Goal: Task Accomplishment & Management: Manage account settings

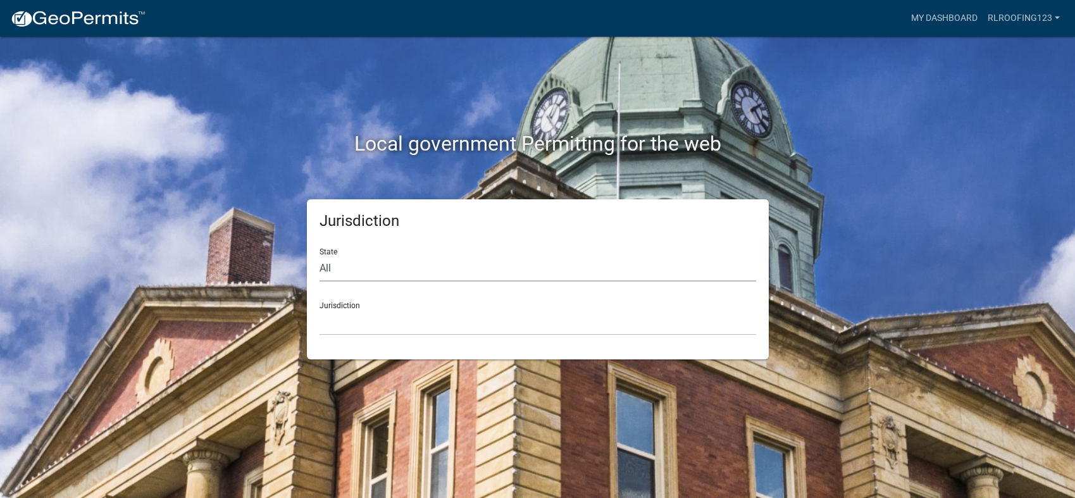
click at [411, 269] on select "All [US_STATE] [US_STATE] [US_STATE] [US_STATE] [US_STATE] [US_STATE] [US_STATE…" at bounding box center [538, 269] width 437 height 26
select select "[US_STATE]"
click at [320, 256] on select "All [US_STATE] [US_STATE] [US_STATE] [US_STATE] [US_STATE] [US_STATE] [US_STATE…" at bounding box center [538, 269] width 437 height 26
click at [379, 298] on div "Jurisdiction City of [GEOGRAPHIC_DATA], [US_STATE] City of [GEOGRAPHIC_DATA], […" at bounding box center [538, 314] width 437 height 44
drag, startPoint x: 380, startPoint y: 321, endPoint x: 387, endPoint y: 325, distance: 8.5
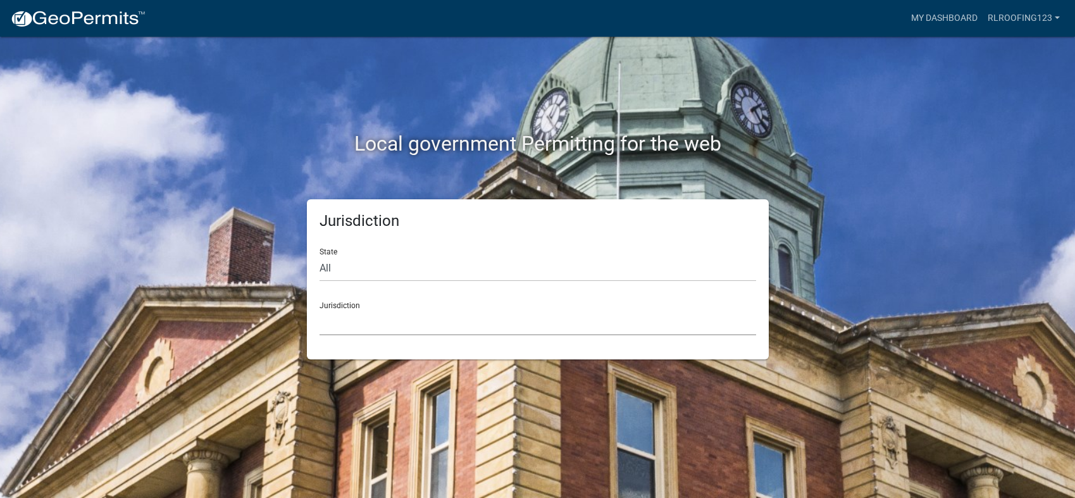
click at [382, 323] on select "City of [GEOGRAPHIC_DATA], [US_STATE] City of [GEOGRAPHIC_DATA], [US_STATE] Cit…" at bounding box center [538, 322] width 437 height 26
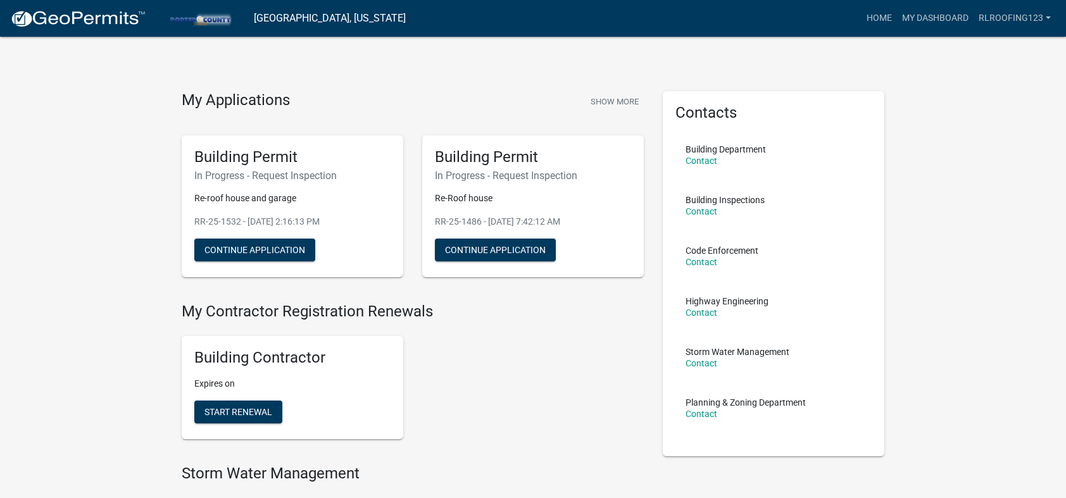
click at [471, 364] on div "Building Contractor Expires on Start Renewal" at bounding box center [412, 387] width 481 height 123
click at [921, 15] on link "My Dashboard" at bounding box center [935, 18] width 77 height 24
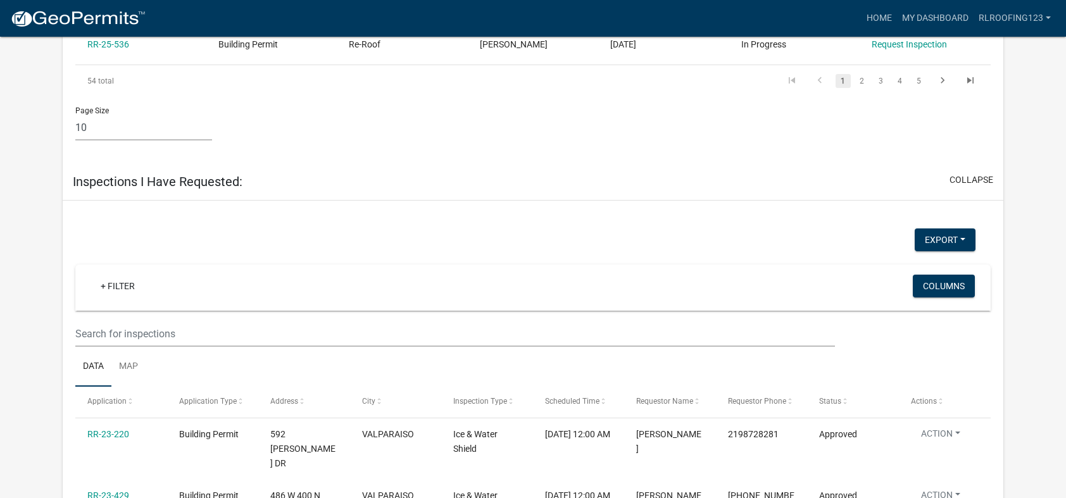
scroll to position [1114, 0]
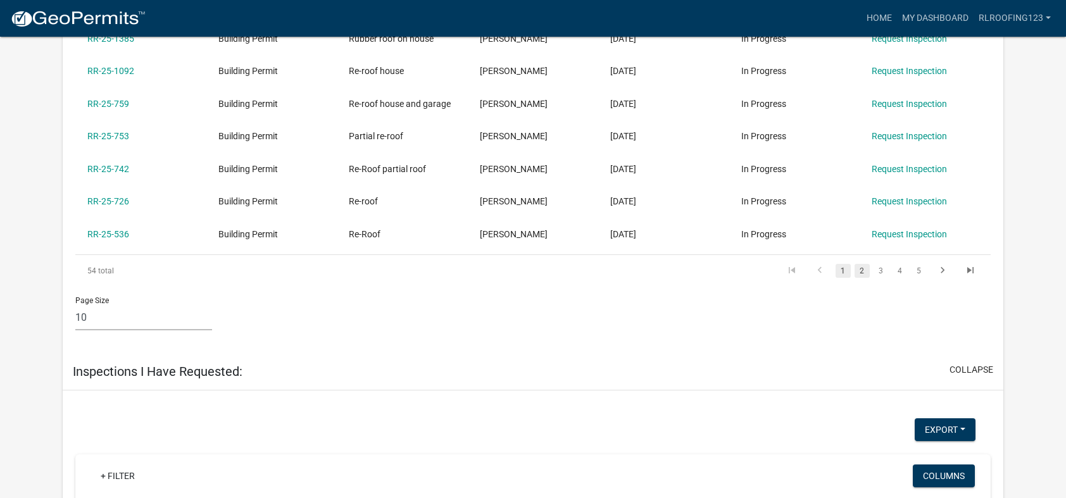
click at [860, 270] on link "2" at bounding box center [861, 271] width 15 height 14
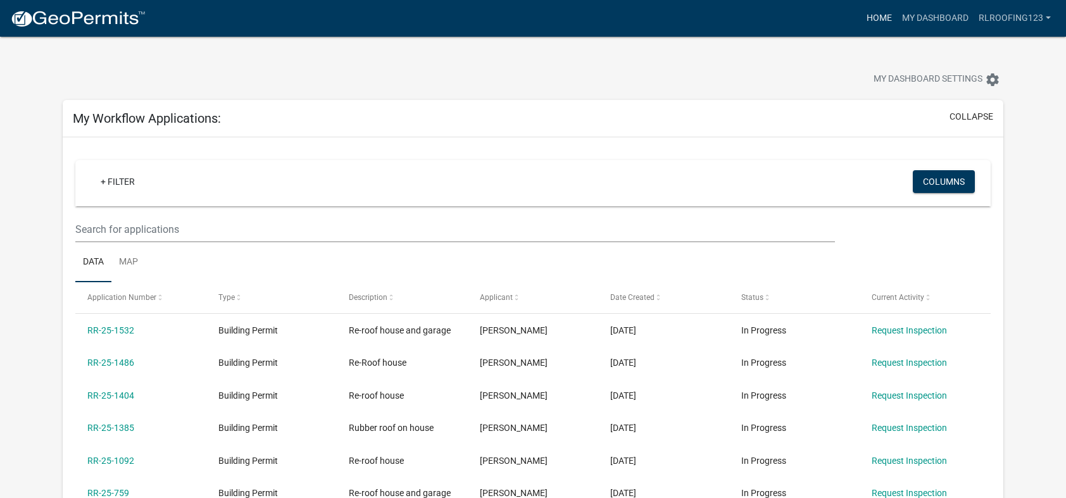
click at [868, 15] on link "Home" at bounding box center [878, 18] width 35 height 24
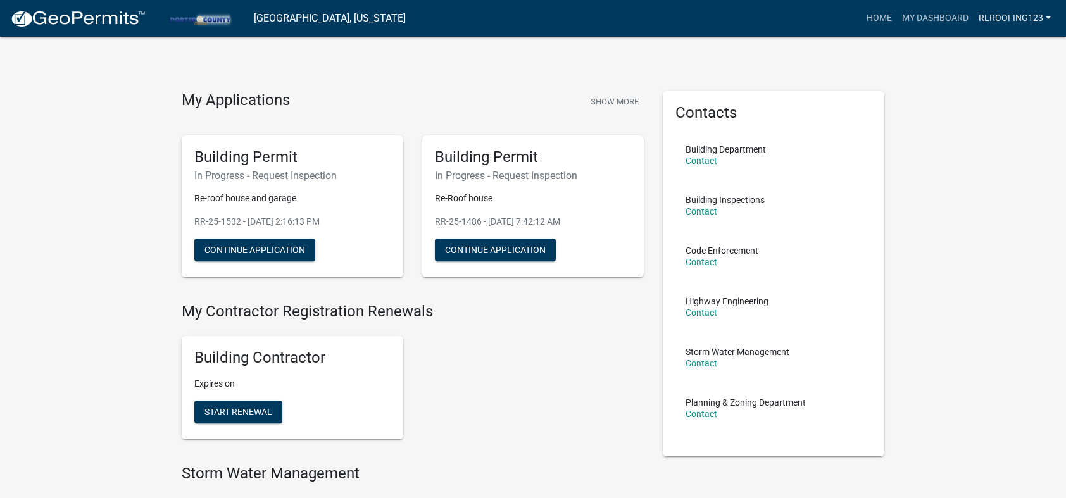
click at [1000, 20] on link "rlroofing123" at bounding box center [1014, 18] width 82 height 24
click at [990, 44] on link "Account" at bounding box center [1001, 52] width 108 height 30
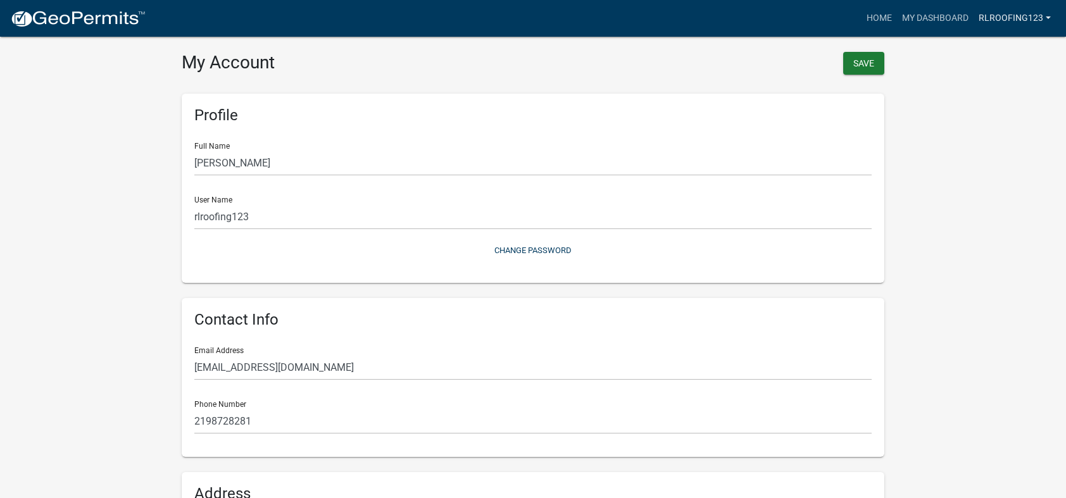
click at [990, 24] on link "rlroofing123" at bounding box center [1014, 18] width 82 height 24
click at [979, 67] on link "Contractor Profile" at bounding box center [1001, 82] width 108 height 30
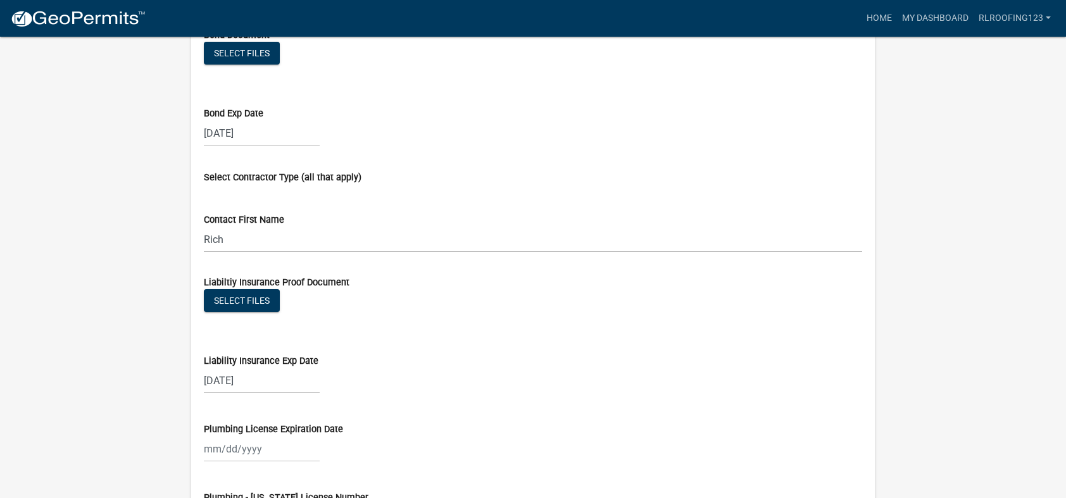
scroll to position [696, 0]
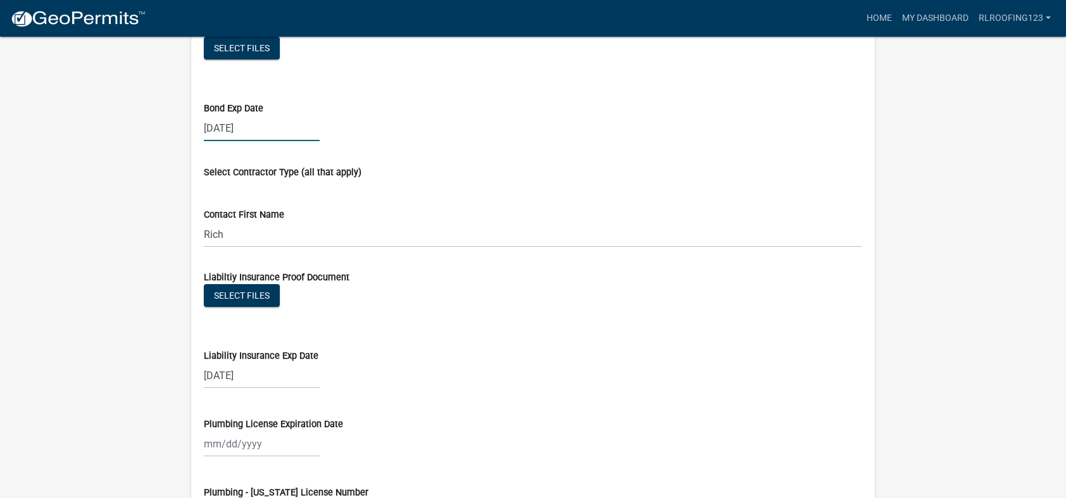
click at [216, 127] on div "[DATE]" at bounding box center [262, 128] width 116 height 26
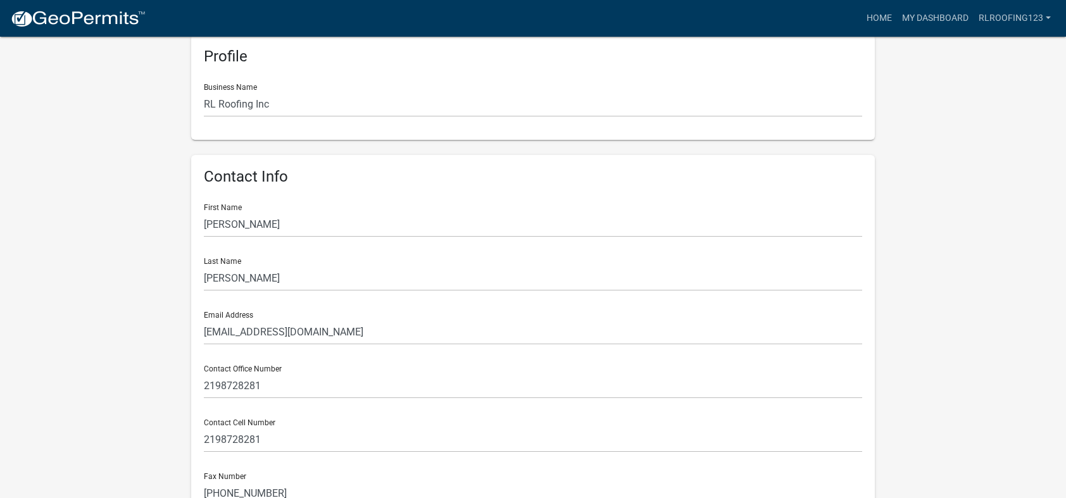
scroll to position [0, 0]
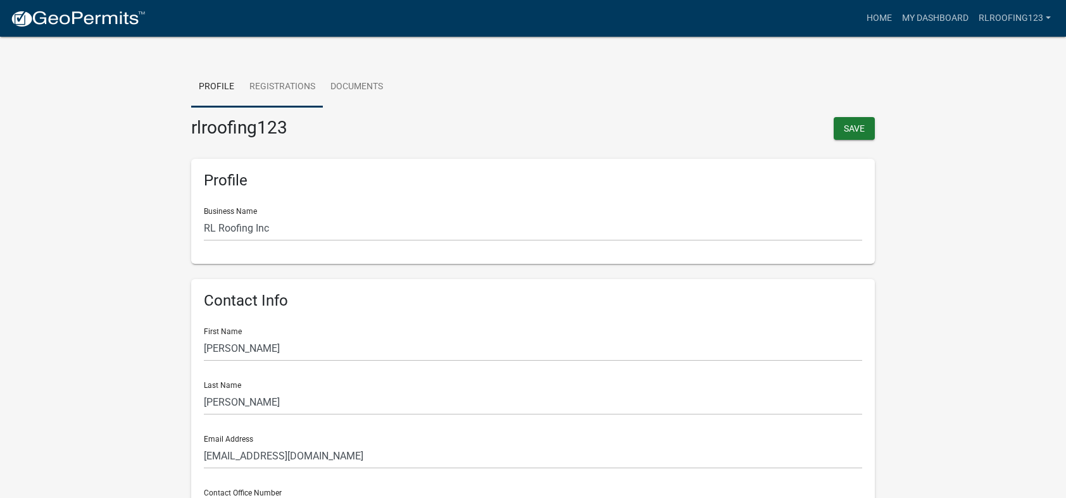
click at [255, 87] on link "Registrations" at bounding box center [282, 87] width 81 height 40
